Goal: Navigation & Orientation: Find specific page/section

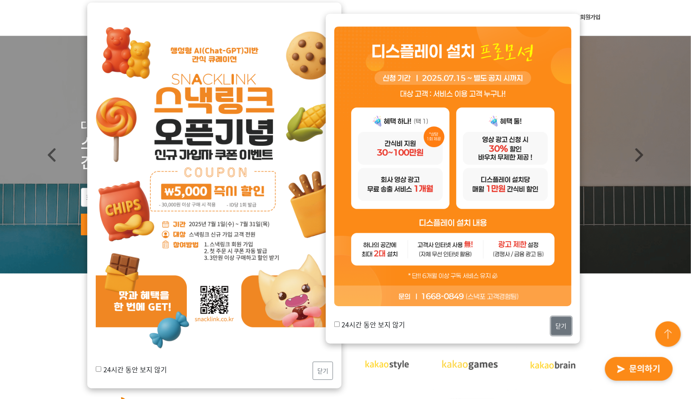
click at [560, 329] on button "닫기" at bounding box center [561, 326] width 20 height 18
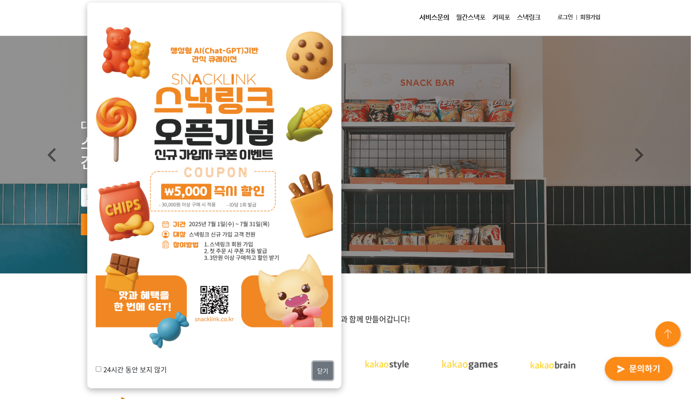
click at [316, 366] on button "닫기" at bounding box center [323, 370] width 20 height 18
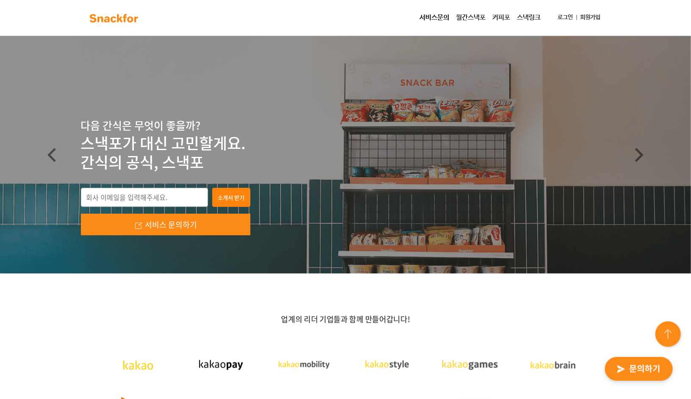
click at [424, 15] on link "서비스문의" at bounding box center [434, 17] width 36 height 17
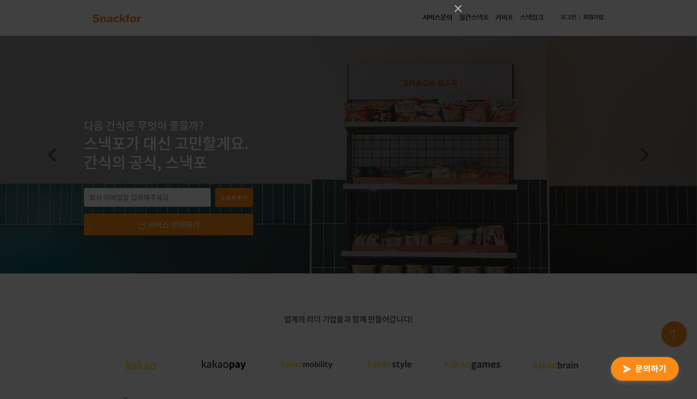
click at [363, 22] on div at bounding box center [348, 199] width 697 height 399
click at [453, 8] on icon "Close" at bounding box center [458, 8] width 10 height 10
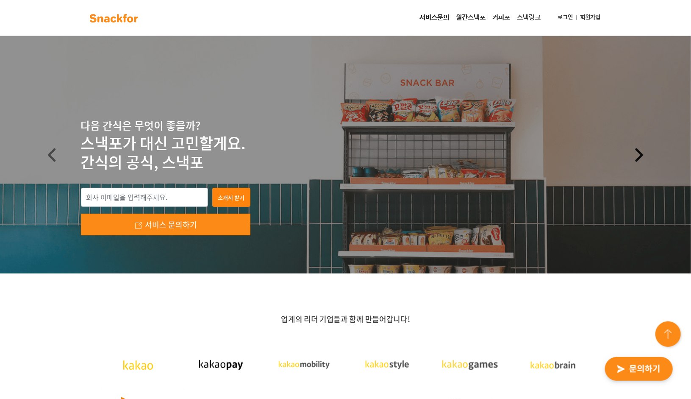
click at [641, 150] on span at bounding box center [639, 155] width 14 height 14
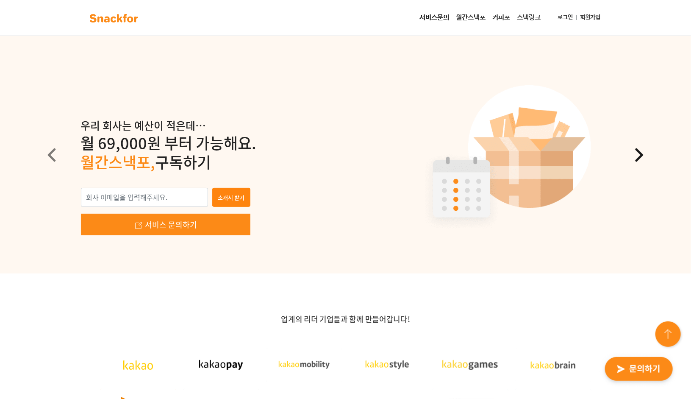
click at [641, 150] on span at bounding box center [639, 155] width 14 height 14
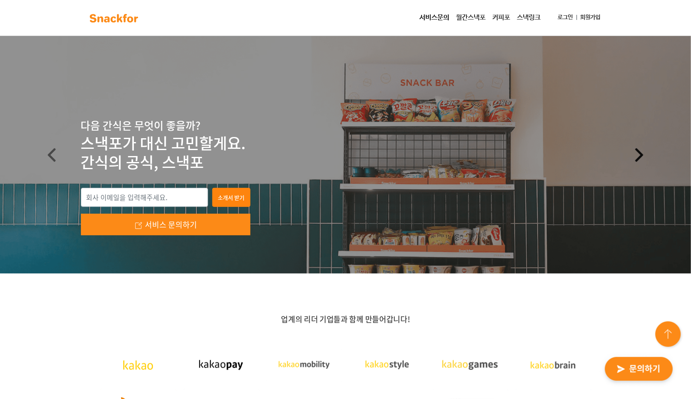
click at [641, 150] on span at bounding box center [639, 155] width 14 height 14
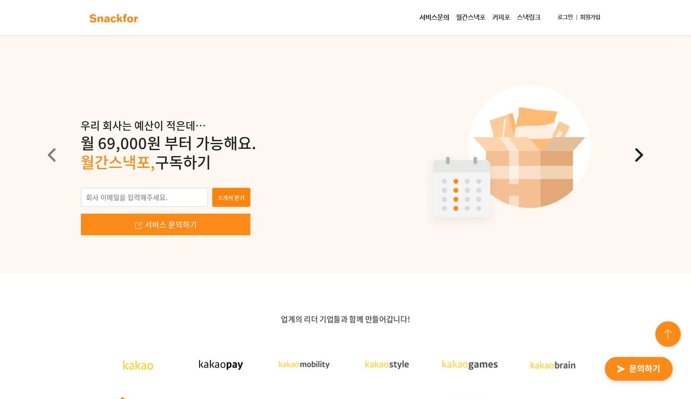
click at [641, 150] on span at bounding box center [639, 155] width 14 height 14
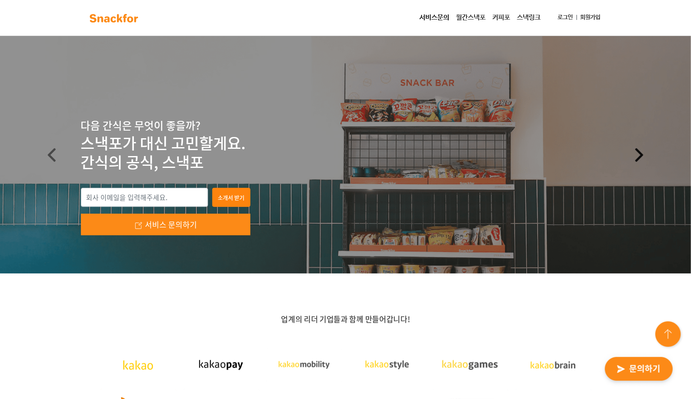
click at [641, 150] on span at bounding box center [639, 155] width 14 height 14
